Goal: Information Seeking & Learning: Learn about a topic

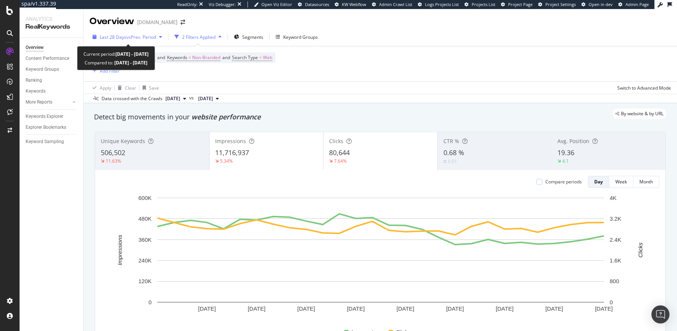
click at [119, 36] on span "Last 28 Days" at bounding box center [113, 37] width 27 height 6
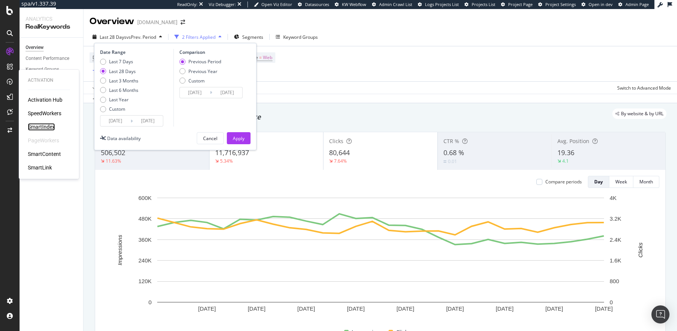
click at [45, 128] on div "SmartIndex" at bounding box center [41, 127] width 27 height 8
